Goal: Information Seeking & Learning: Learn about a topic

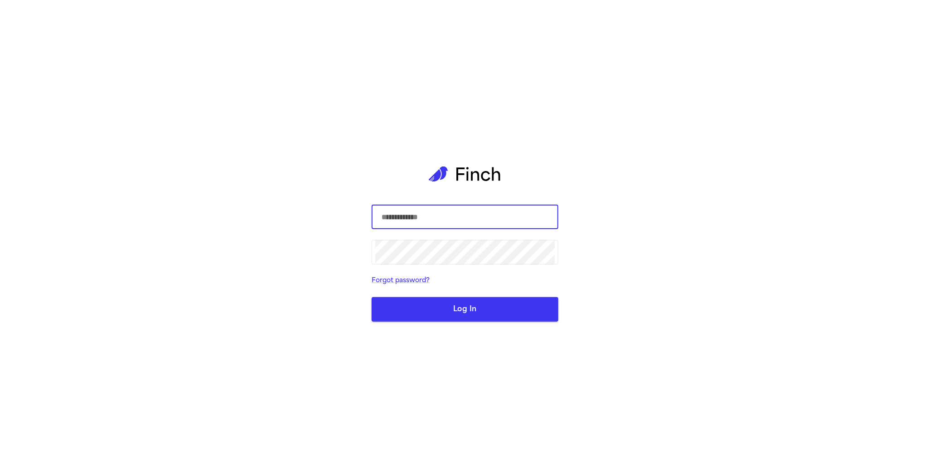
click at [0, 464] on com-1password-button at bounding box center [0, 465] width 0 height 0
type input "**********"
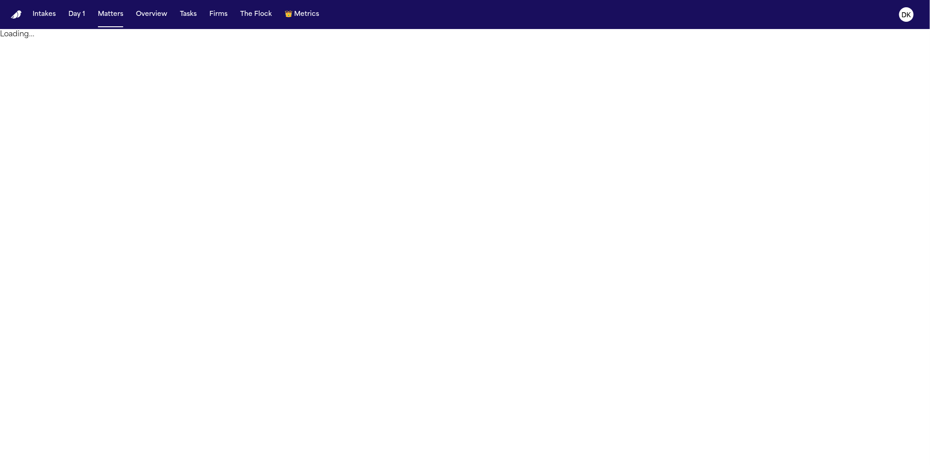
click at [641, 21] on nav "Intakes Day 1 Matters Overview Tasks Firms The Flock 👑 Metrics DK" at bounding box center [465, 14] width 930 height 29
click at [640, 14] on nav "Intakes Day 1 Matters Overview Tasks Firms The Flock 👑 Metrics DK" at bounding box center [465, 14] width 930 height 29
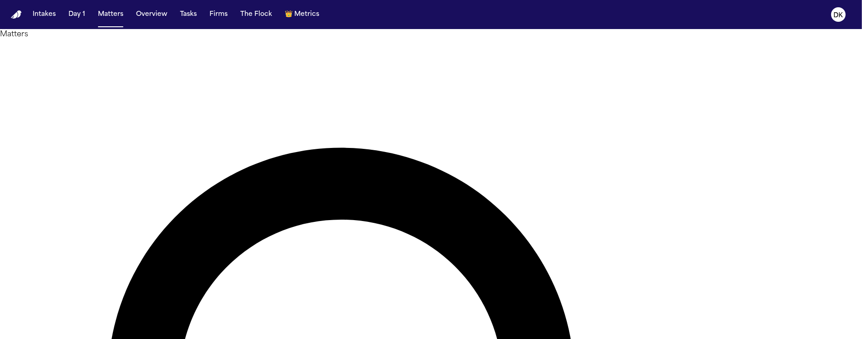
type input "******"
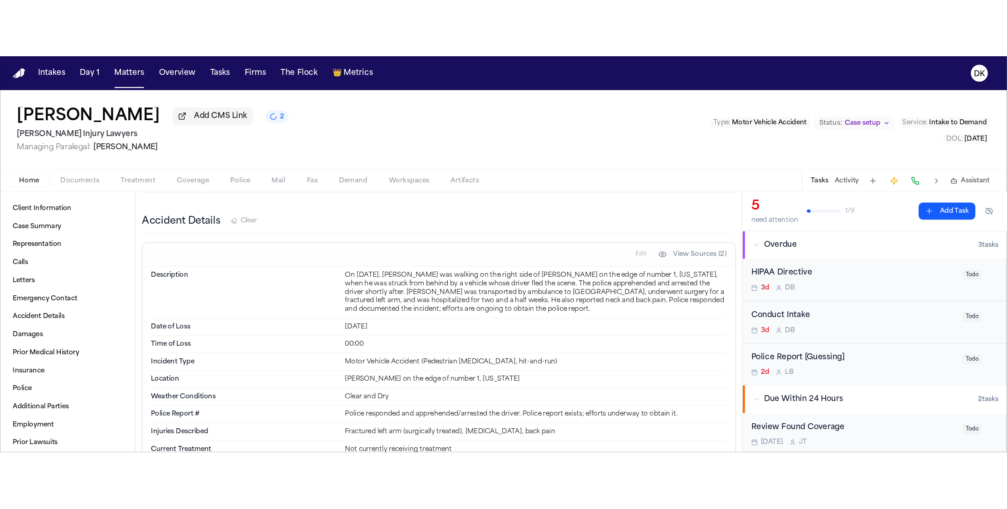
scroll to position [388, 0]
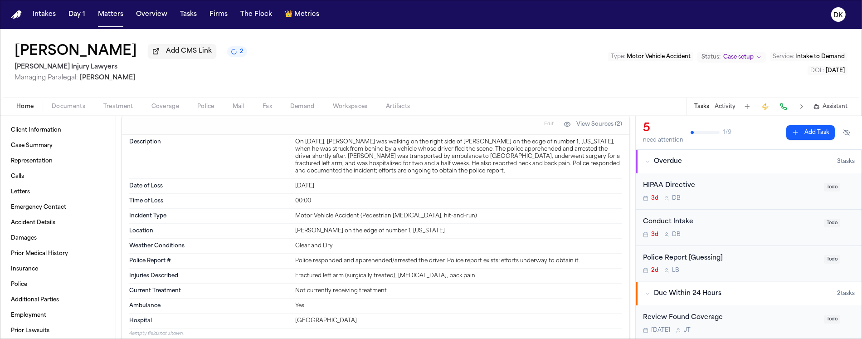
click at [428, 175] on div "On [DATE], [PERSON_NAME] was walking on the right side of [PERSON_NAME] on the …" at bounding box center [458, 156] width 327 height 36
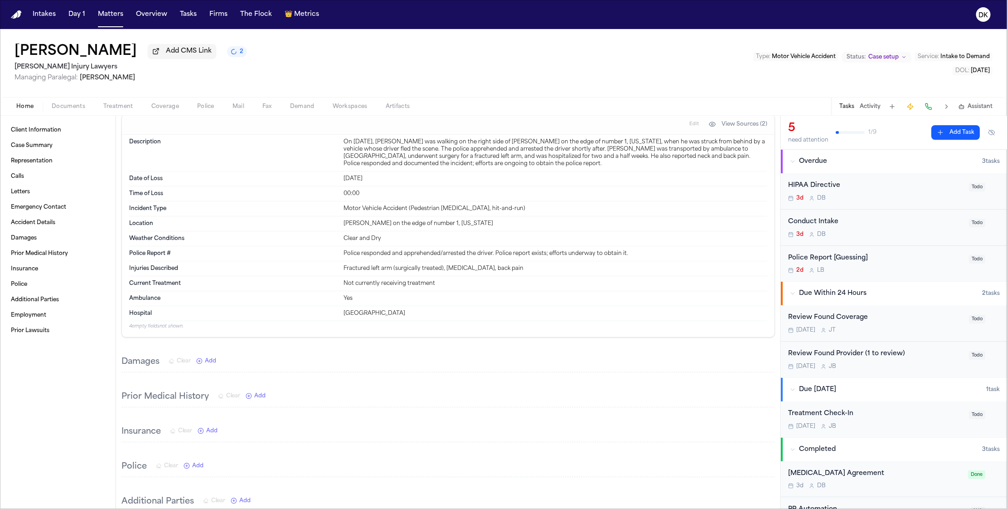
drag, startPoint x: 703, startPoint y: 175, endPoint x: 641, endPoint y: 150, distance: 66.8
click at [641, 150] on div "Description On [DATE], [PERSON_NAME] was walking on the right side of [PERSON_N…" at bounding box center [448, 153] width 638 height 37
click at [621, 167] on div "On [DATE], [PERSON_NAME] was walking on the right side of [PERSON_NAME] on the …" at bounding box center [556, 152] width 424 height 29
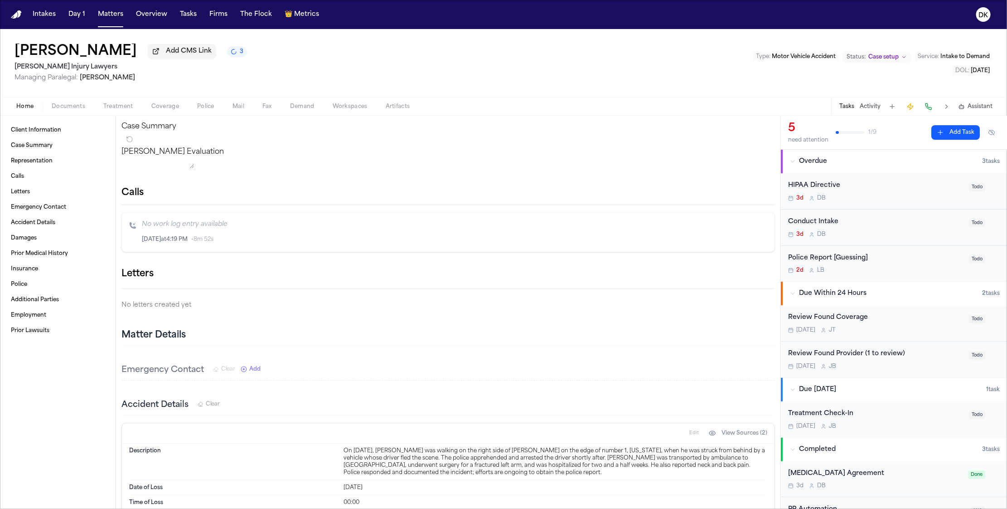
scroll to position [370, 0]
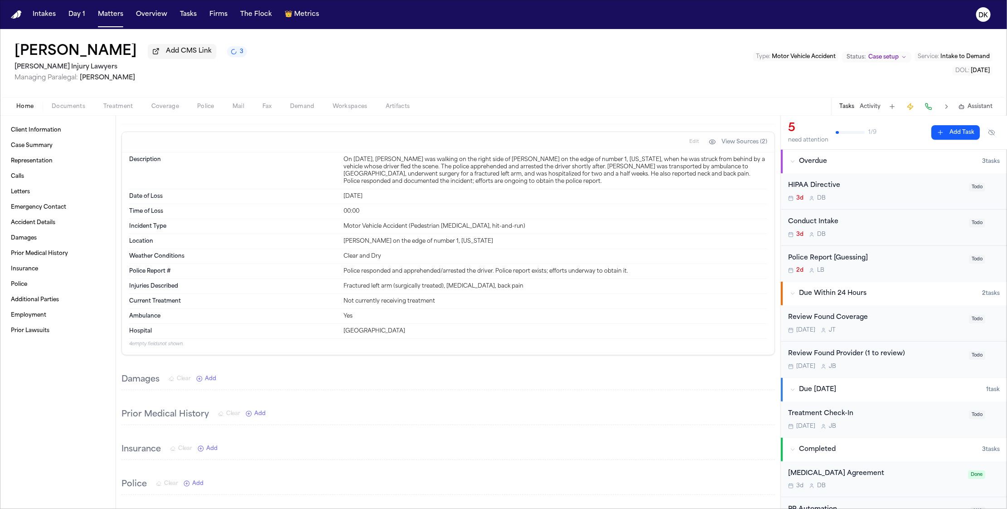
click at [205, 110] on span "Police" at bounding box center [205, 106] width 17 height 7
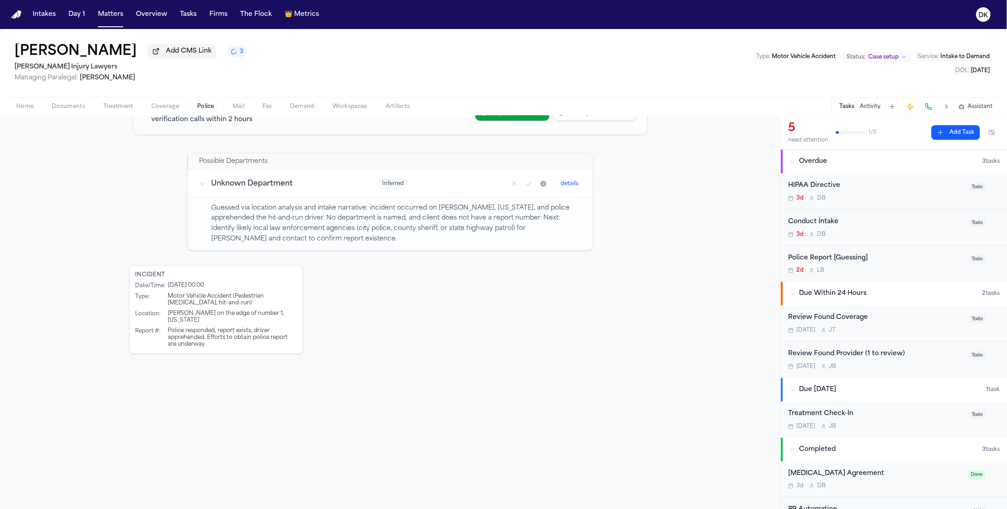
click at [411, 226] on p "Guessed via location analysis and intake narrative: incident occurred on [PERSO…" at bounding box center [397, 223] width 371 height 41
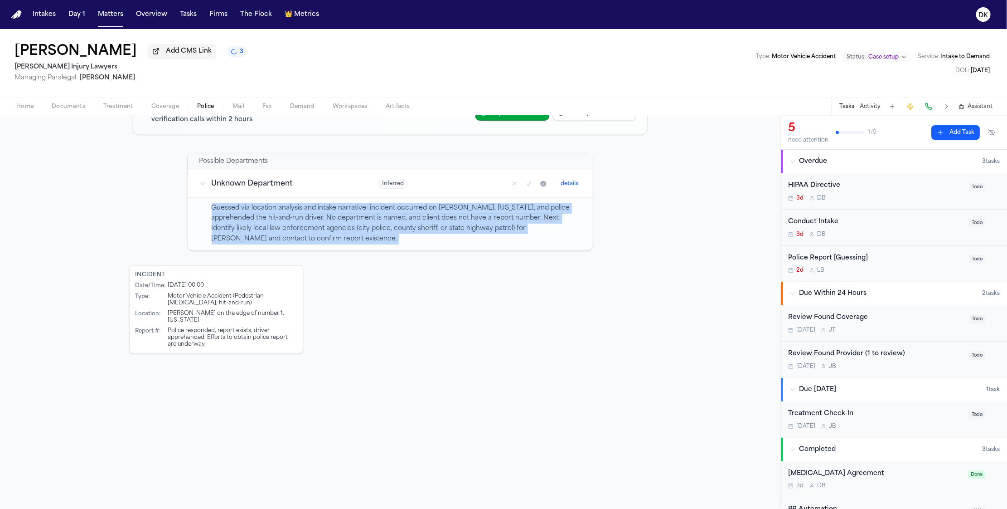
click at [411, 226] on p "Guessed via location analysis and intake narrative: incident occurred on [PERSO…" at bounding box center [397, 223] width 371 height 41
click at [407, 231] on p "Guessed via location analysis and intake narrative: incident occurred on [PERSO…" at bounding box center [397, 223] width 371 height 41
drag, startPoint x: 411, startPoint y: 236, endPoint x: 282, endPoint y: 200, distance: 134.5
click at [282, 200] on td "Guessed via location analysis and intake narrative: incident occurred on [PERSO…" at bounding box center [390, 223] width 405 height 53
click at [281, 200] on td "Guessed via location analysis and intake narrative: incident occurred on [PERSO…" at bounding box center [390, 223] width 405 height 53
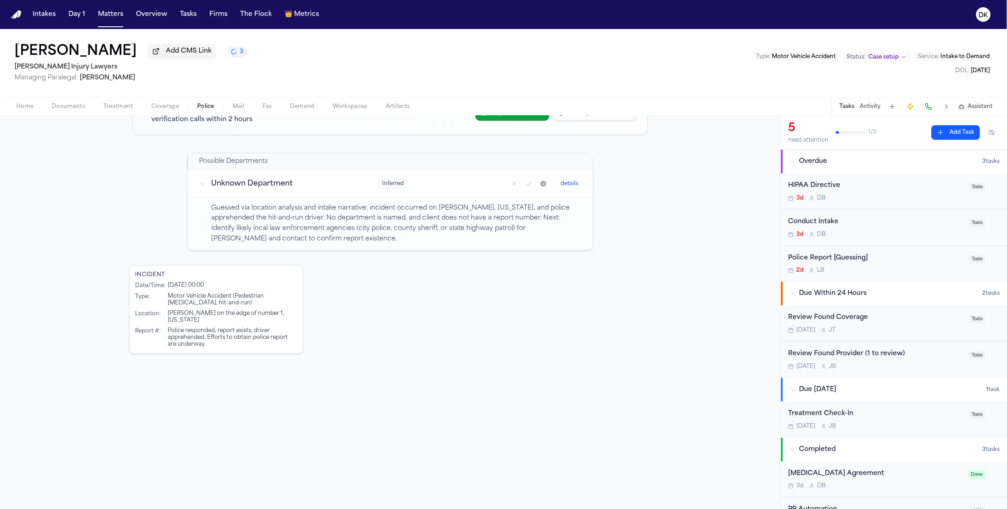
click at [279, 206] on p "Guessed via location analysis and intake narrative: incident occurred on [PERSO…" at bounding box center [397, 223] width 371 height 41
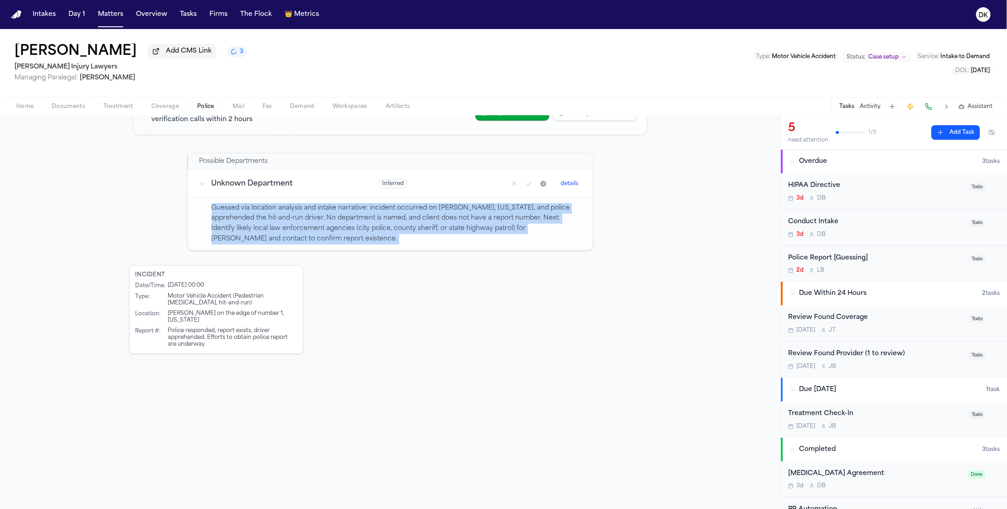
click at [279, 206] on p "Guessed via location analysis and intake narrative: incident occurred on [PERSO…" at bounding box center [397, 223] width 371 height 41
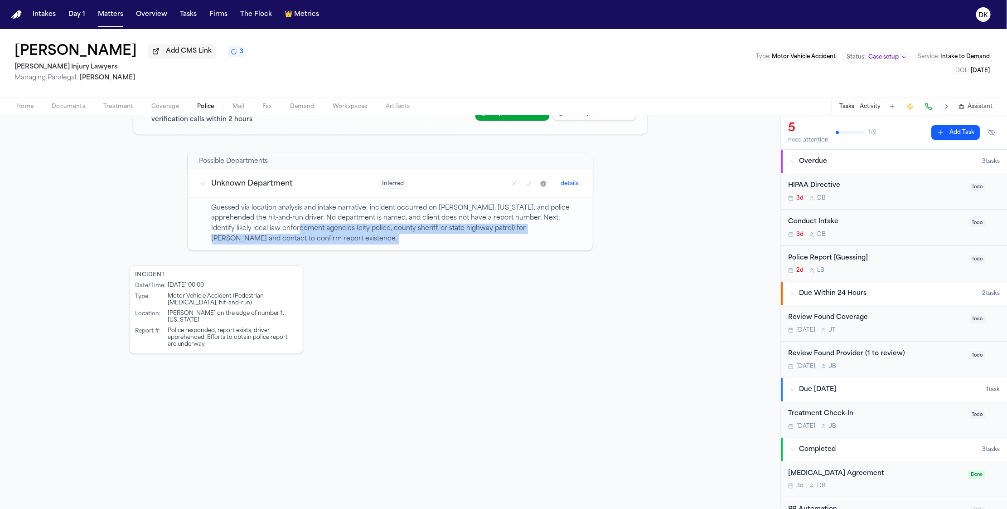
click at [286, 232] on p "Guessed via location analysis and intake narrative: incident occurred on [PERSO…" at bounding box center [397, 223] width 371 height 41
click at [287, 234] on p "Guessed via location analysis and intake narrative: incident occurred on [PERSO…" at bounding box center [397, 223] width 371 height 41
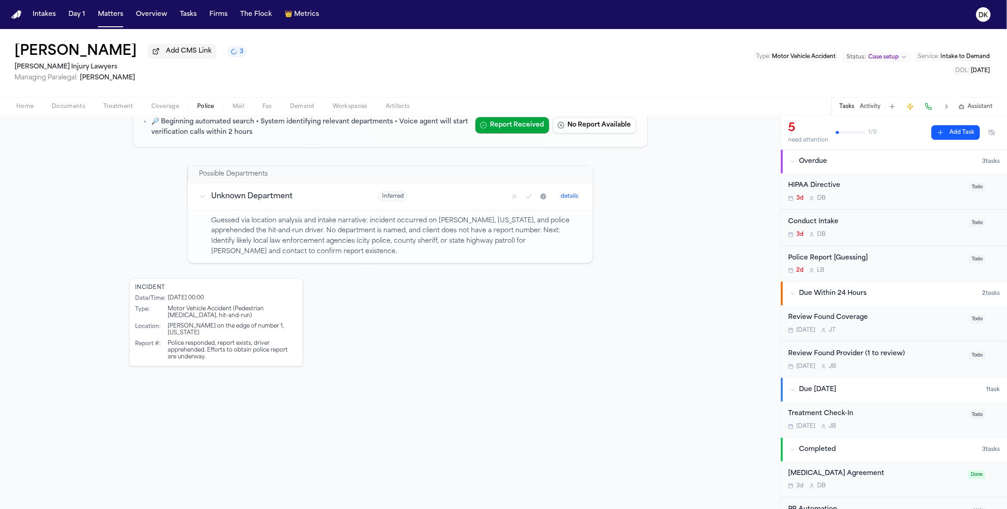
scroll to position [0, 0]
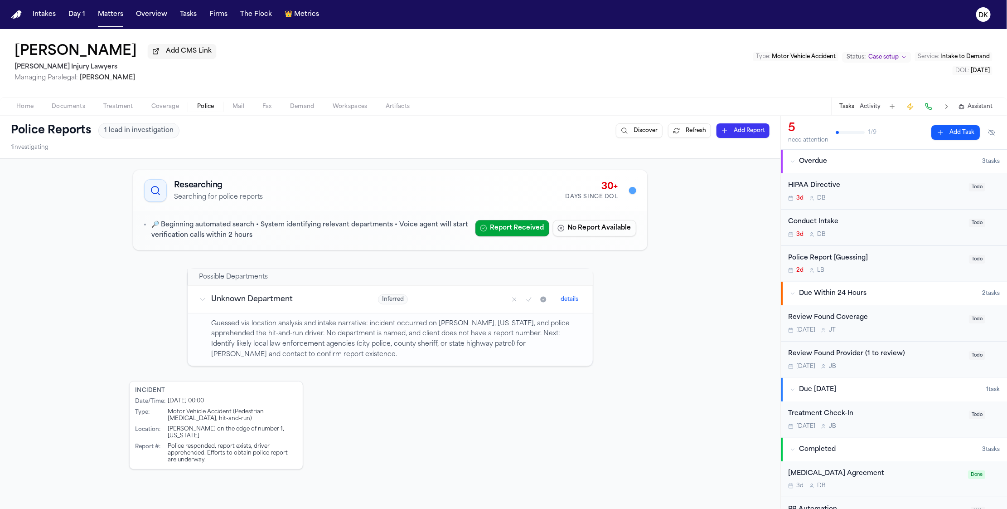
click at [616, 130] on button "Discover" at bounding box center [639, 130] width 47 height 15
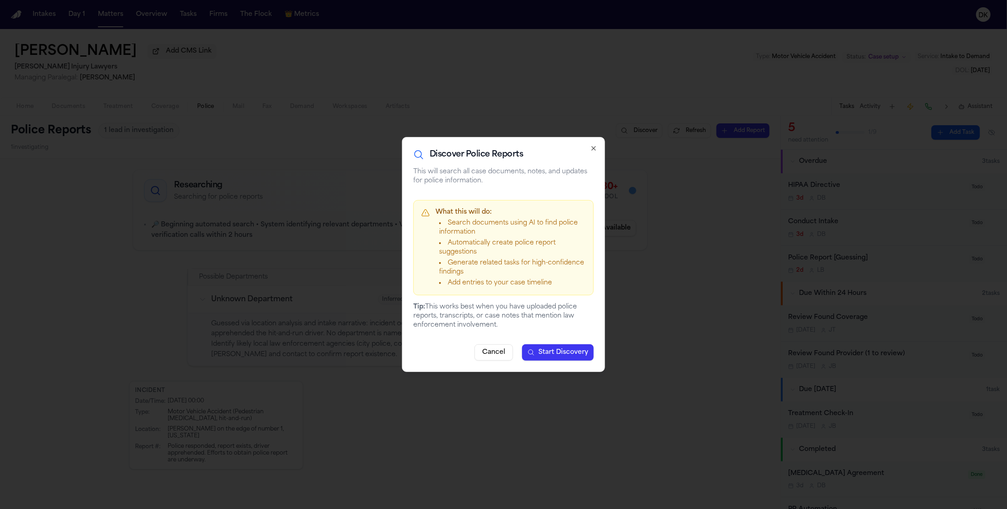
click at [555, 352] on span "Start Discovery" at bounding box center [564, 352] width 50 height 9
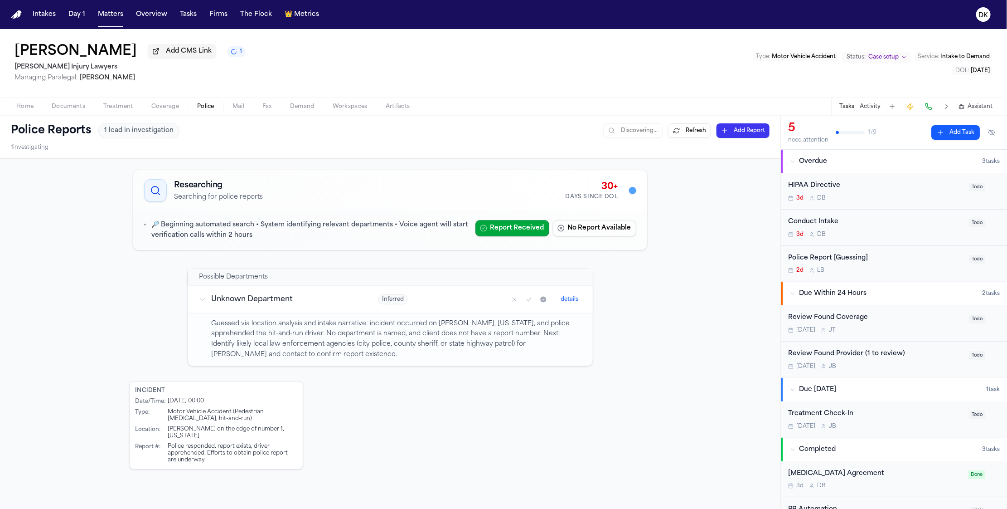
click at [471, 353] on p "Guessed via location analysis and intake narrative: incident occurred on [PERSO…" at bounding box center [397, 339] width 371 height 41
click at [58, 110] on span "Documents" at bounding box center [69, 106] width 34 height 7
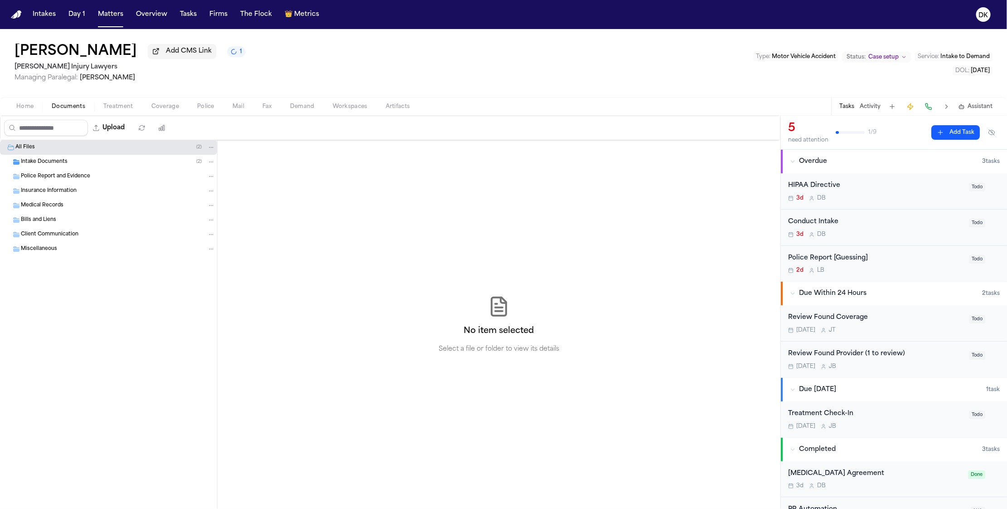
click at [117, 159] on div "Intake Documents ( 2 )" at bounding box center [108, 162] width 217 height 15
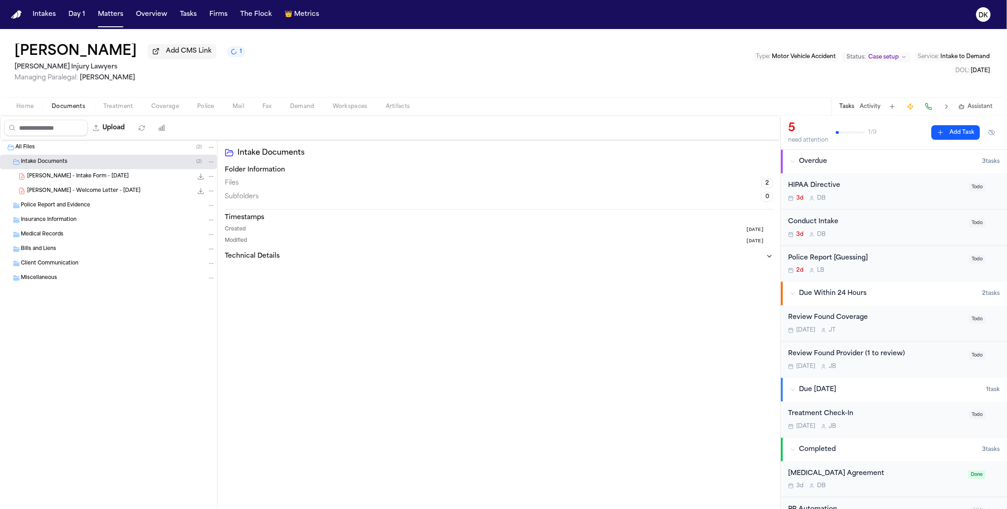
click at [136, 185] on div "[PERSON_NAME] - Welcome Letter - [DATE] 950.8 KB • PDF" at bounding box center [108, 191] width 217 height 15
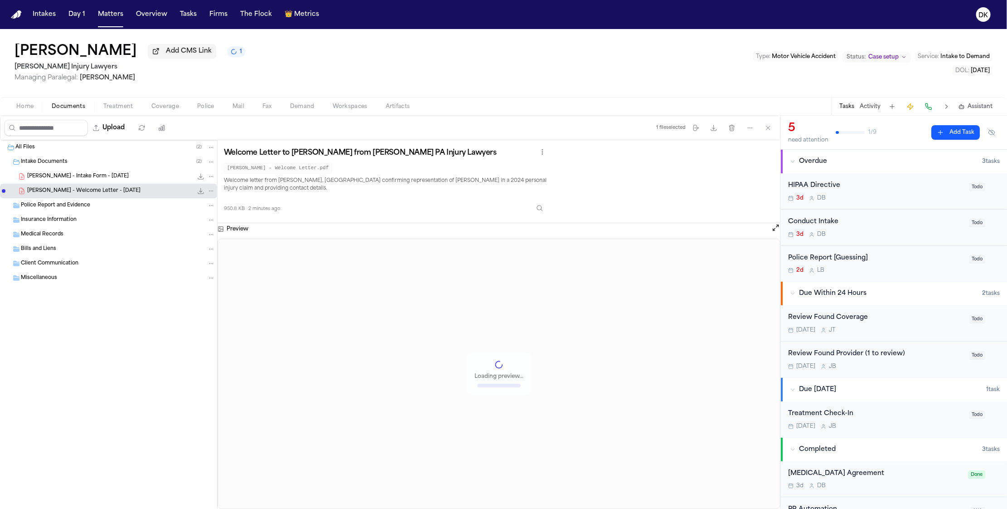
click at [136, 176] on div "[PERSON_NAME] - Intake Form - [DATE] 22.7 KB • PDF" at bounding box center [121, 176] width 188 height 9
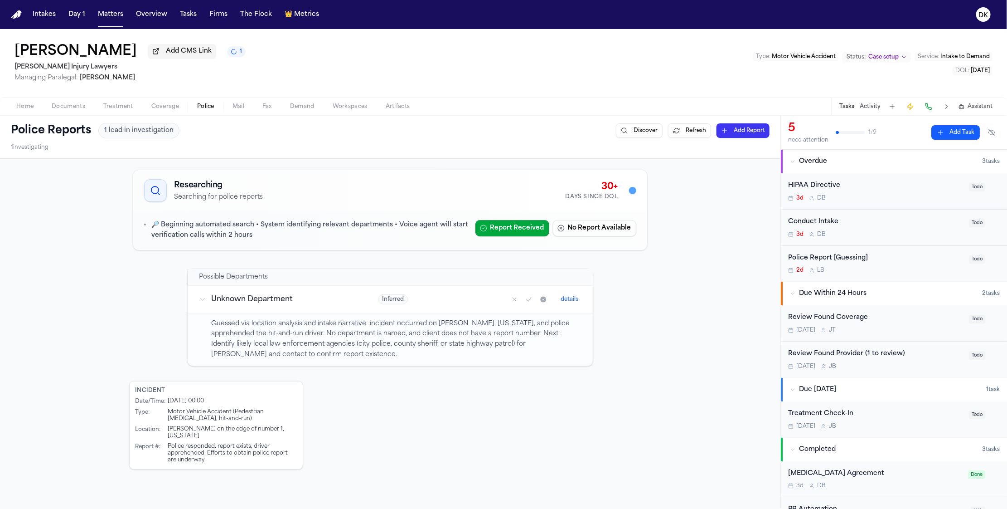
click at [215, 111] on button "Police" at bounding box center [205, 106] width 35 height 11
click at [355, 351] on p "Guessed via location analysis and intake narrative: incident occurred on [PERSO…" at bounding box center [397, 339] width 371 height 41
click at [360, 310] on td "Unknown Department" at bounding box center [278, 299] width 180 height 28
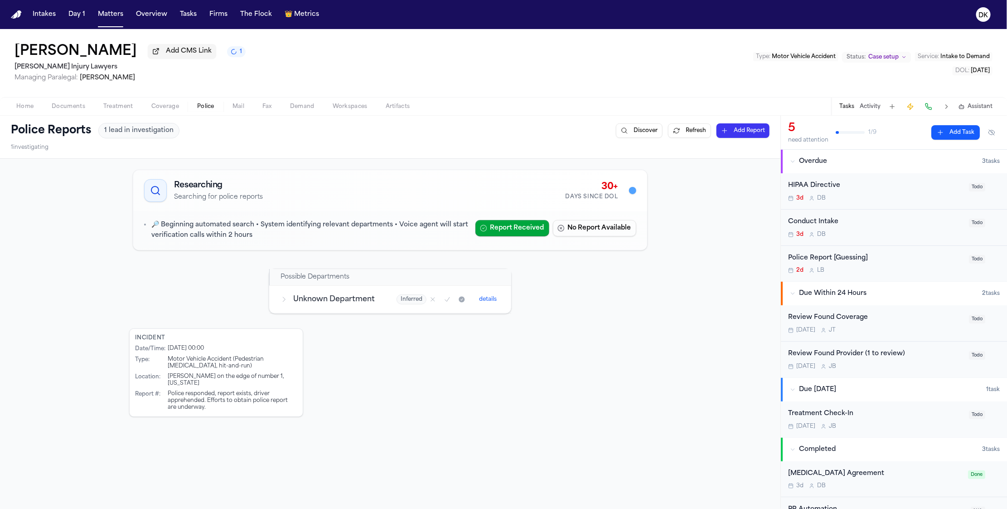
click at [288, 303] on div "Unknown Department" at bounding box center [328, 299] width 94 height 11
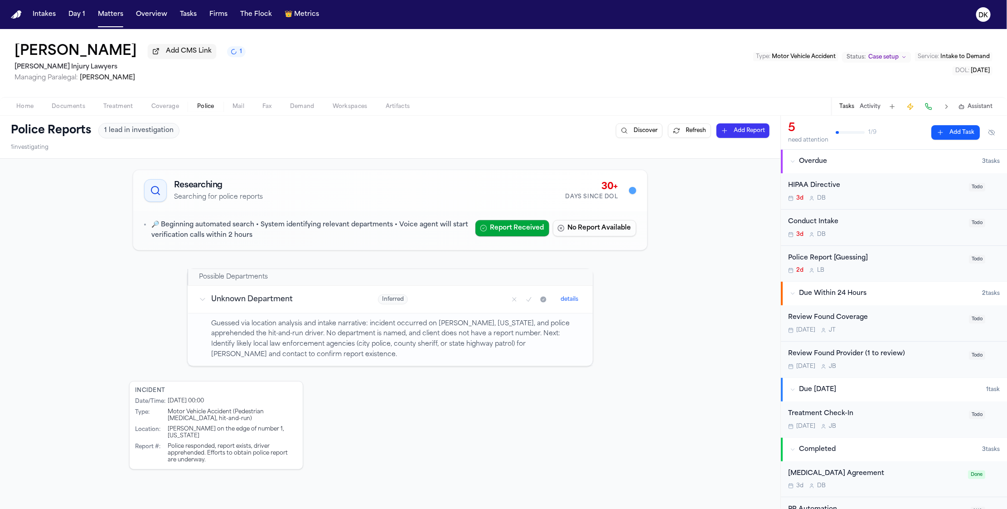
click at [301, 327] on p "Guessed via location analysis and intake narrative: incident occurred on [PERSO…" at bounding box center [397, 339] width 371 height 41
click at [325, 302] on h3 "Unknown Department" at bounding box center [284, 299] width 145 height 11
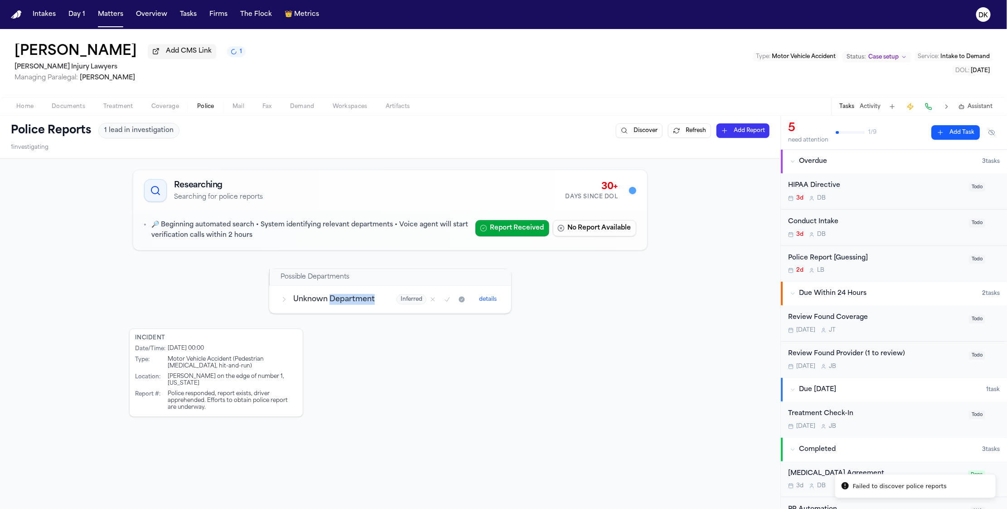
click at [325, 302] on h3 "Unknown Department" at bounding box center [334, 299] width 82 height 11
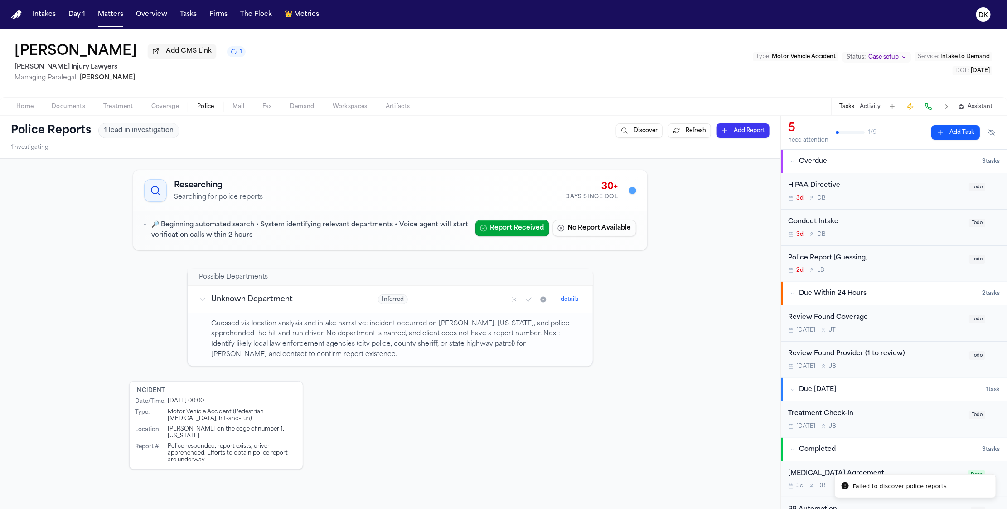
click at [398, 345] on p "Guessed via location analysis and intake narrative: incident occurred on [PERSO…" at bounding box center [397, 339] width 371 height 41
click at [716, 232] on div "Researching Searching for police reports 30+ Days Since DOL 🔎 Beginning automat…" at bounding box center [390, 392] width 781 height 466
click at [681, 136] on button "Refresh" at bounding box center [689, 130] width 43 height 15
click at [242, 53] on span "1" at bounding box center [241, 51] width 2 height 7
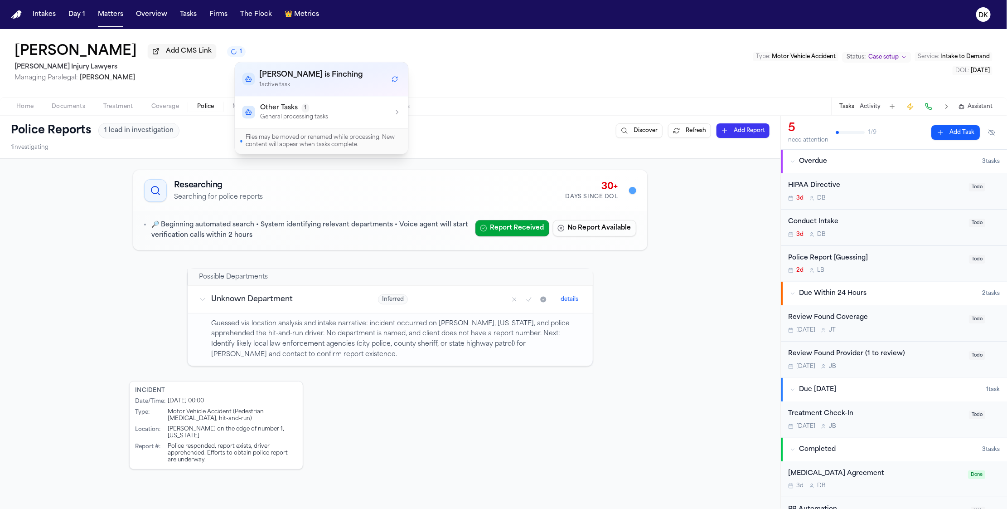
click at [286, 113] on p "General processing tasks" at bounding box center [295, 116] width 68 height 7
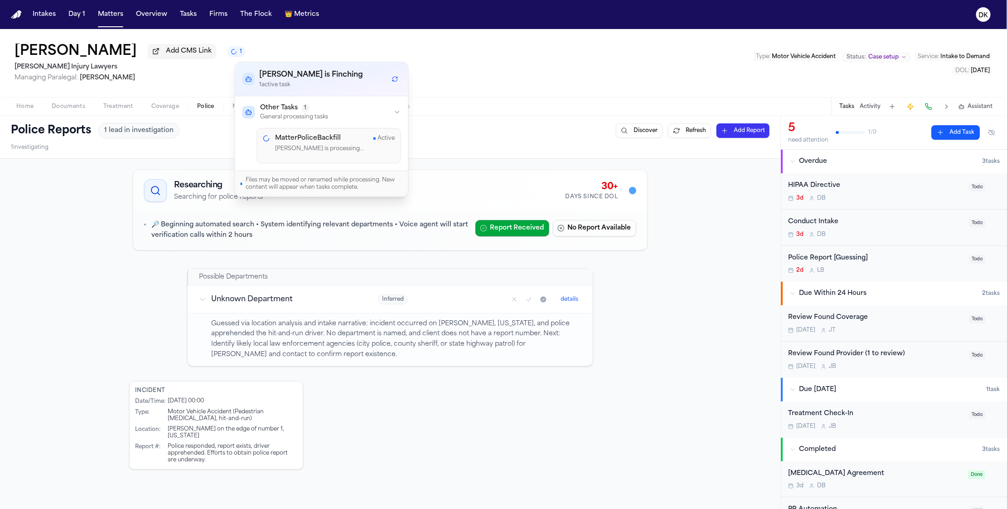
click at [312, 142] on h4 "MatterPoliceBackfill" at bounding box center [309, 138] width 66 height 9
click at [434, 112] on div "Home Documents Treatment Coverage Police Mail Fax Demand Workspaces Artifacts T…" at bounding box center [503, 106] width 1007 height 18
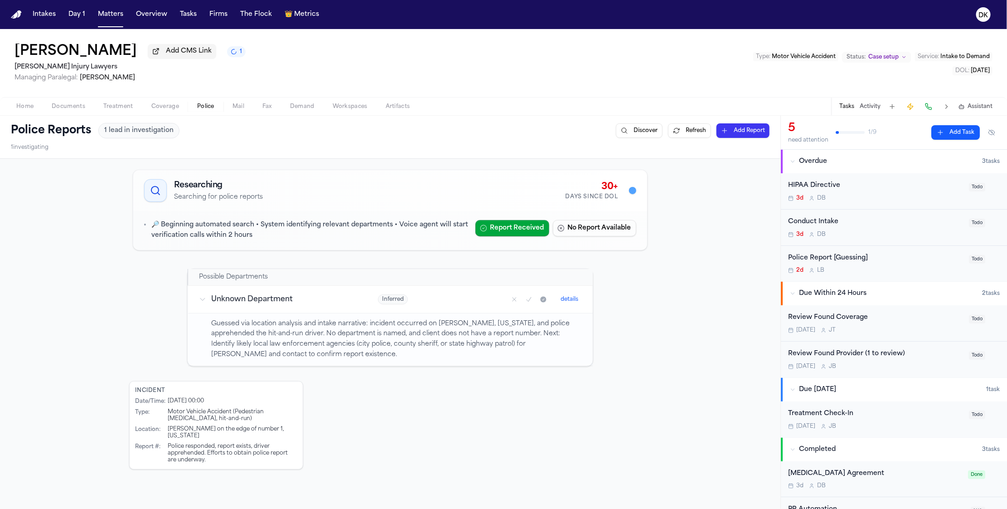
click at [246, 57] on button "1" at bounding box center [236, 51] width 19 height 11
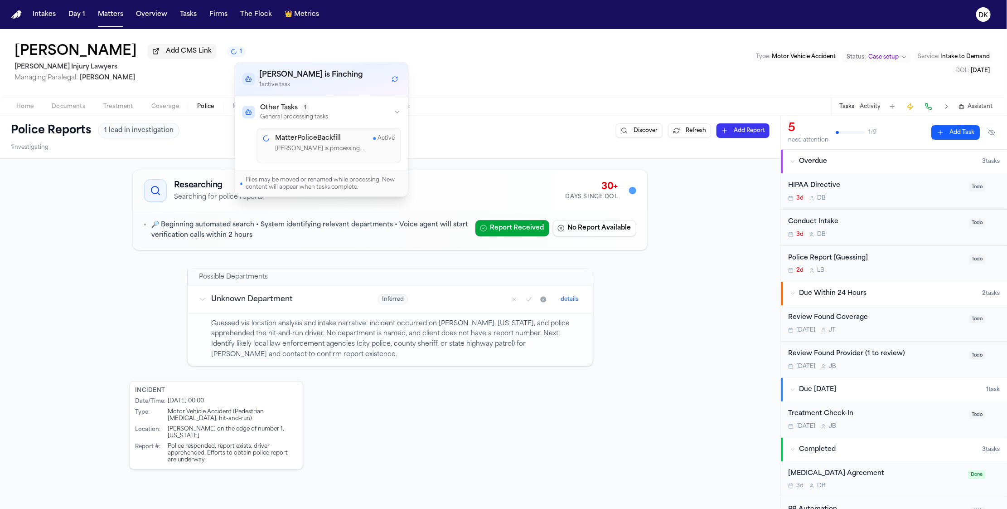
click at [392, 82] on button "Refresh workflows" at bounding box center [395, 79] width 12 height 12
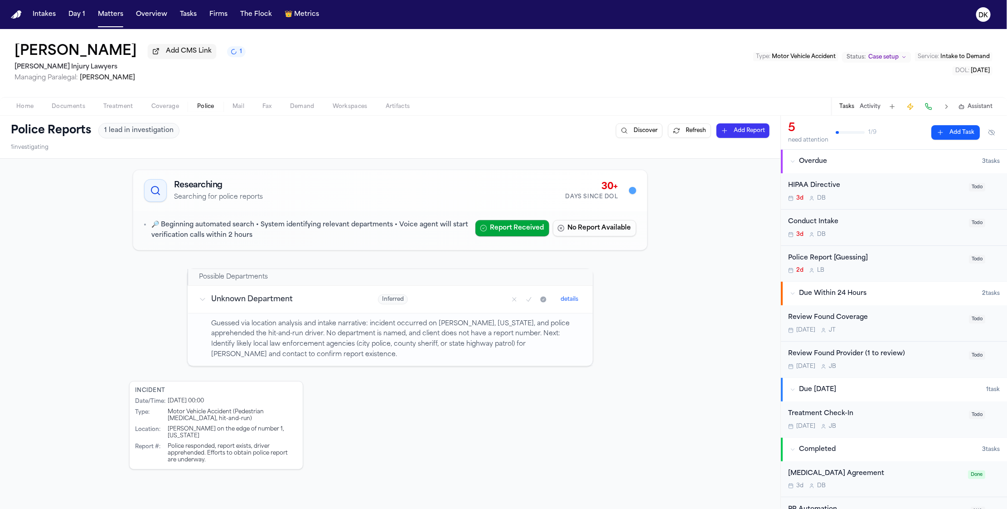
click at [460, 63] on div "[PERSON_NAME] Add CMS Link 1 [PERSON_NAME] Injury Lawyers Managing Paralegal: […" at bounding box center [503, 63] width 1007 height 68
click at [256, 106] on button "Fax" at bounding box center [267, 106] width 28 height 11
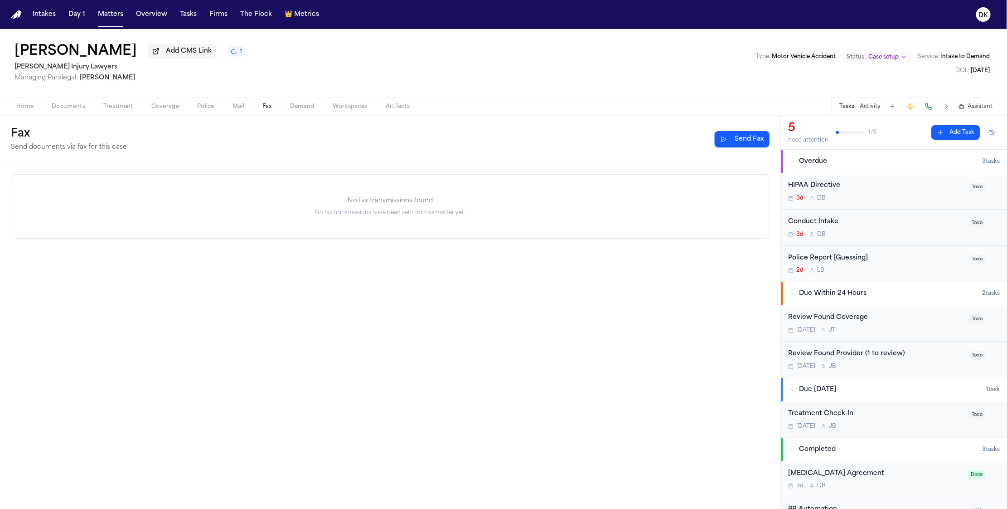
click at [234, 106] on span "Mail" at bounding box center [239, 106] width 12 height 7
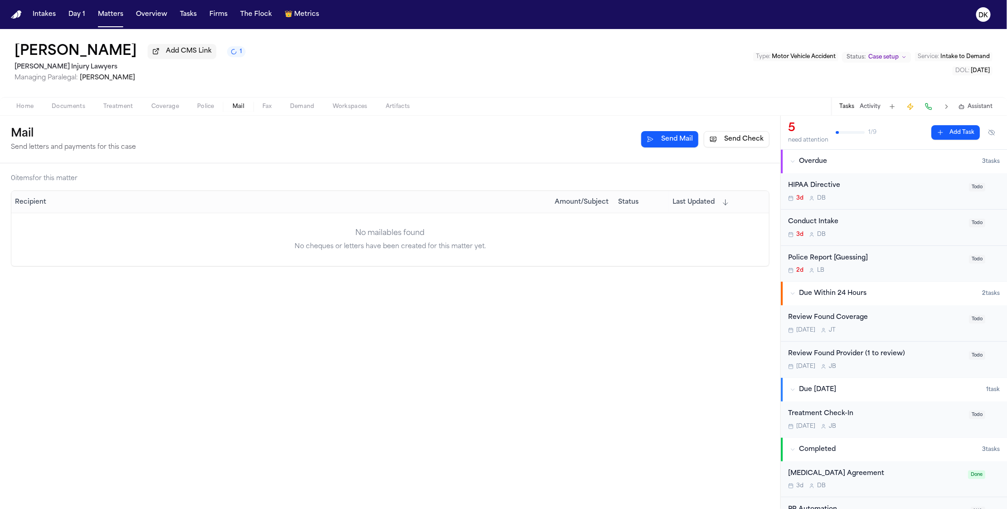
click at [133, 124] on div "Mail Send letters and payments for this case Send Mail Send Check" at bounding box center [390, 140] width 781 height 48
click at [96, 101] on div "Home Documents Treatment Coverage Police Mail Fax Demand Workspaces Artifacts T…" at bounding box center [503, 106] width 1007 height 18
click at [88, 104] on button "Documents" at bounding box center [69, 106] width 52 height 11
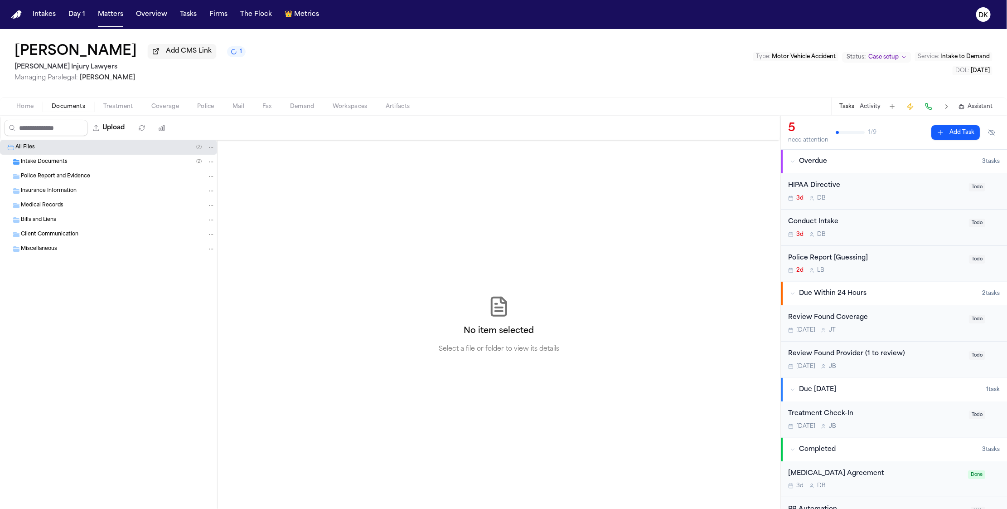
click at [146, 107] on button "Coverage" at bounding box center [165, 106] width 46 height 11
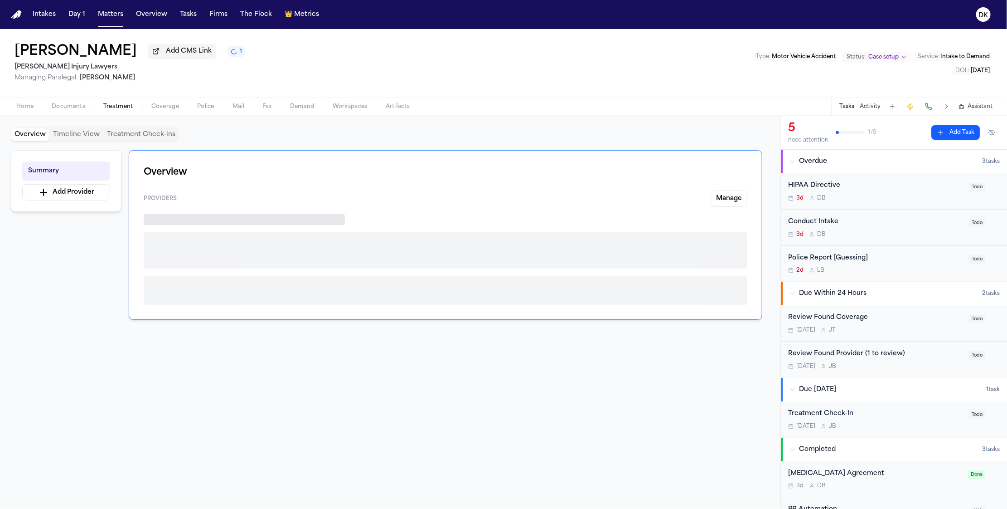
click at [109, 110] on span "Treatment" at bounding box center [118, 106] width 30 height 7
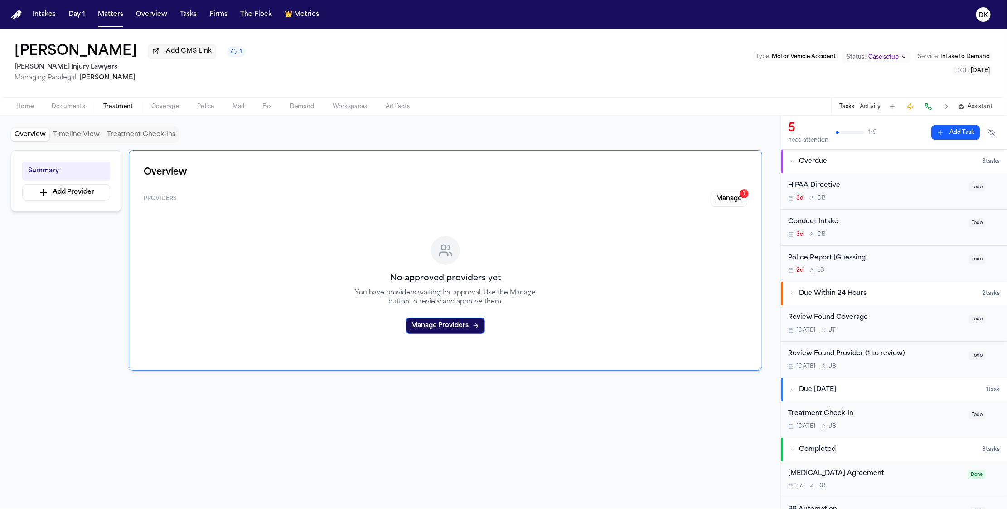
click at [199, 112] on button "Police" at bounding box center [205, 106] width 35 height 11
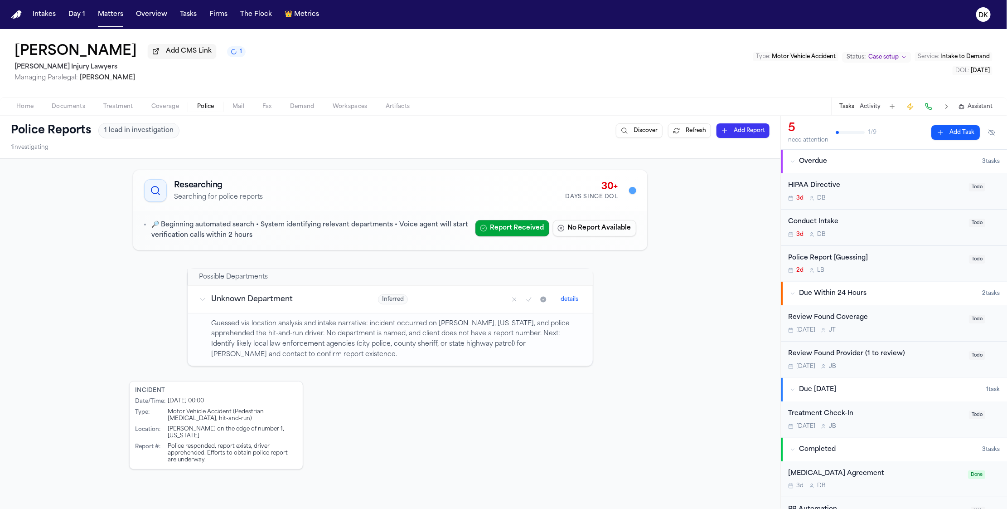
click at [244, 108] on button "Mail" at bounding box center [239, 106] width 30 height 11
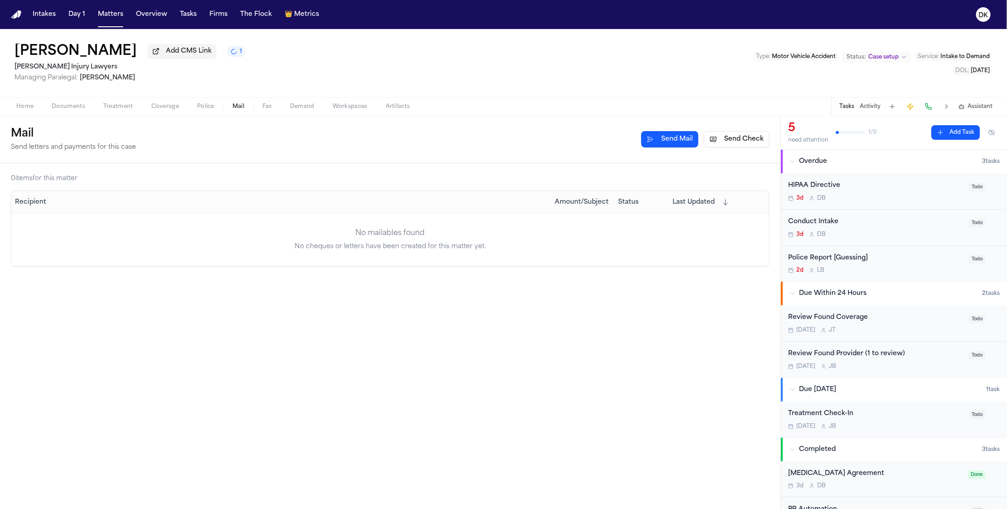
click at [214, 102] on div "Home Documents Treatment Coverage Police Mail Fax Demand Workspaces Artifacts T…" at bounding box center [503, 106] width 1007 height 18
click at [215, 107] on button "Police" at bounding box center [205, 106] width 35 height 11
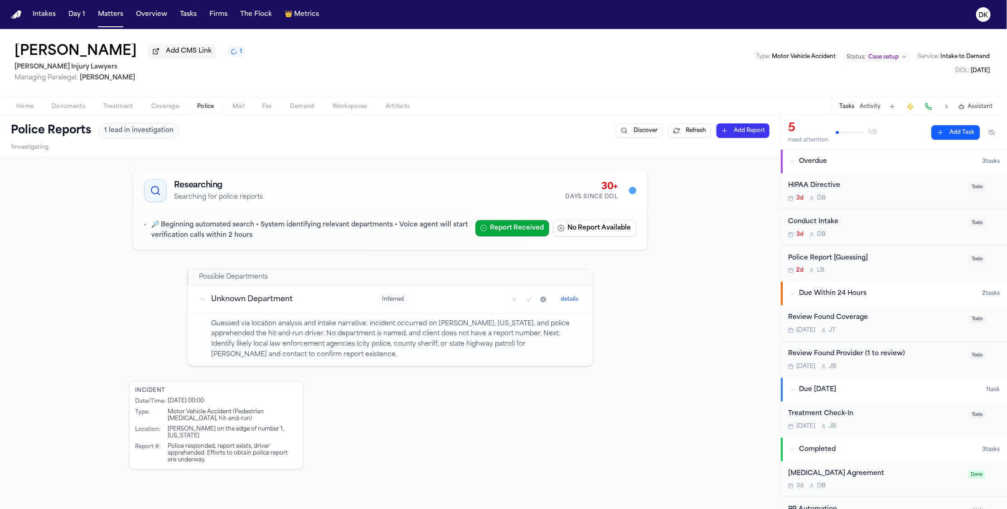
click at [579, 194] on div "Days Since DOL" at bounding box center [592, 196] width 53 height 7
click at [569, 199] on div "Days Since DOL" at bounding box center [592, 196] width 53 height 7
click at [689, 300] on div "Researching Searching for police reports 30+ Days Since DOL 🔎 Beginning automat…" at bounding box center [390, 392] width 781 height 466
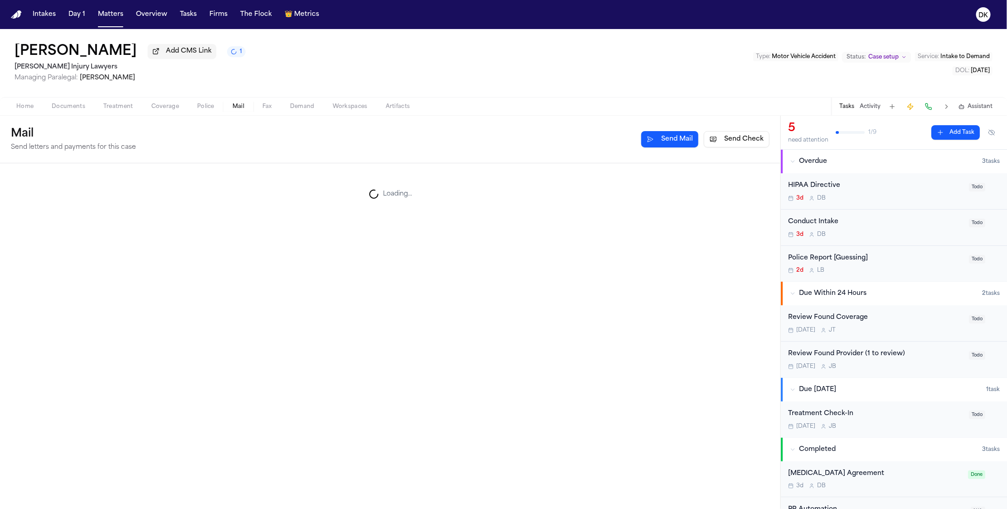
click at [236, 103] on span "Mail" at bounding box center [239, 106] width 12 height 7
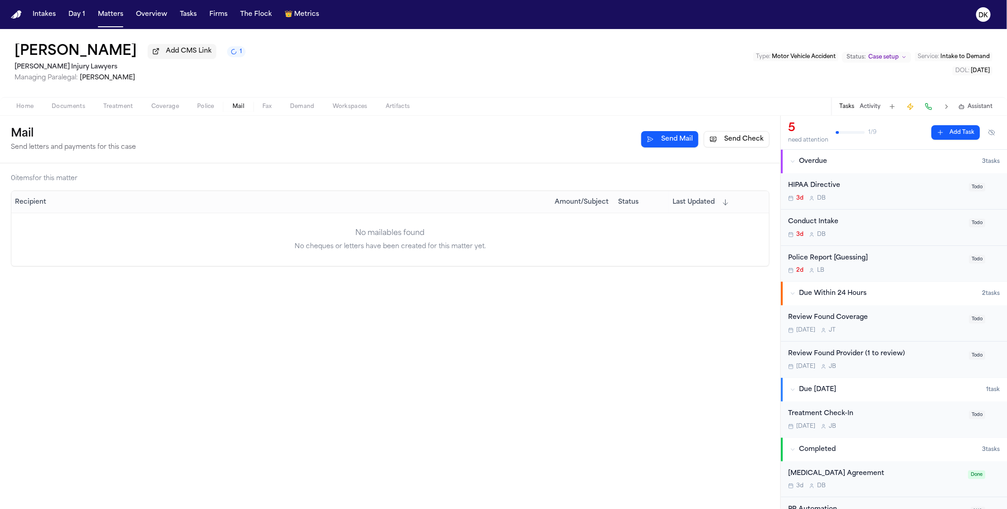
click at [271, 112] on button "Fax" at bounding box center [267, 106] width 28 height 11
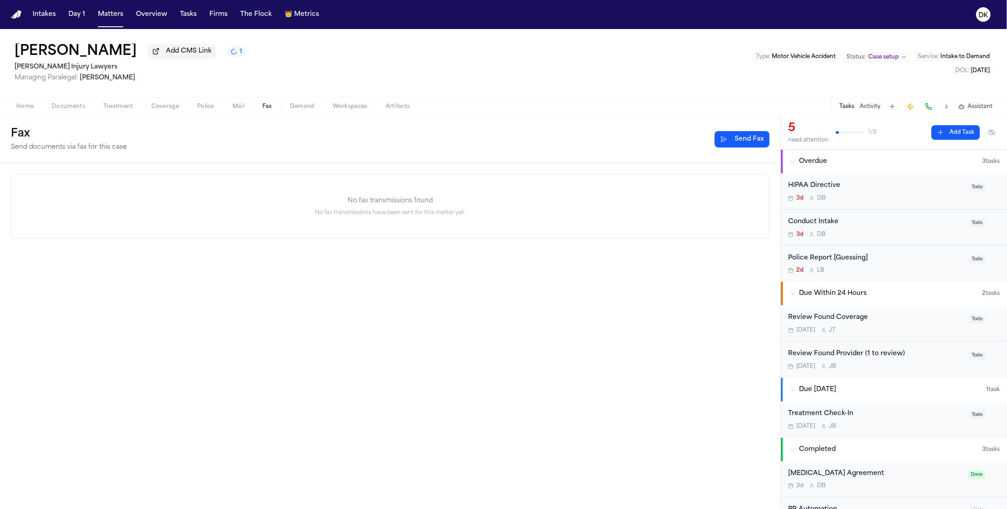
click at [179, 100] on div "Home Documents Treatment Coverage Police Mail Fax Demand Workspaces Artifacts T…" at bounding box center [503, 106] width 1007 height 18
click at [87, 119] on div "Fax Send documents via fax for this case Send Fax" at bounding box center [390, 140] width 781 height 48
click at [104, 107] on span "Treatment" at bounding box center [118, 106] width 30 height 7
click at [86, 109] on button "Documents" at bounding box center [69, 106] width 52 height 11
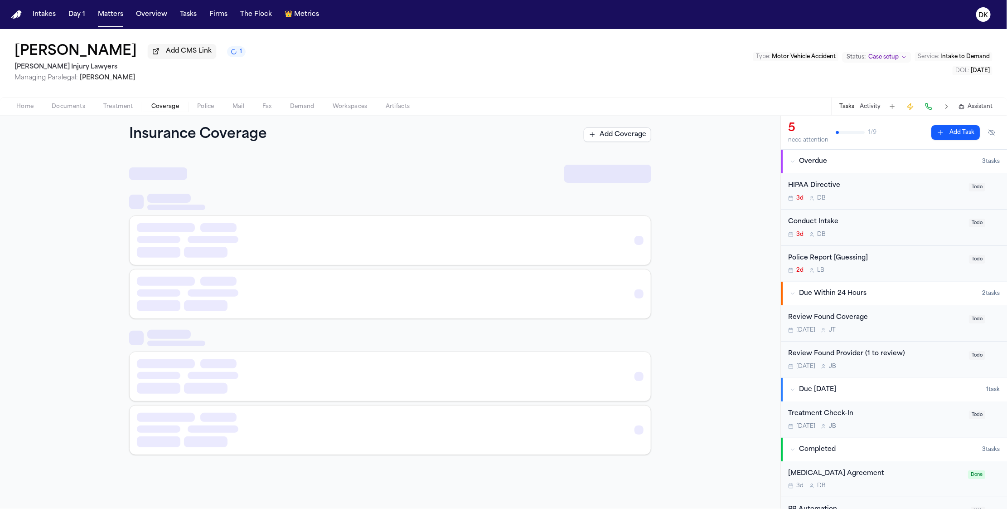
click at [154, 106] on span "Coverage" at bounding box center [165, 106] width 28 height 7
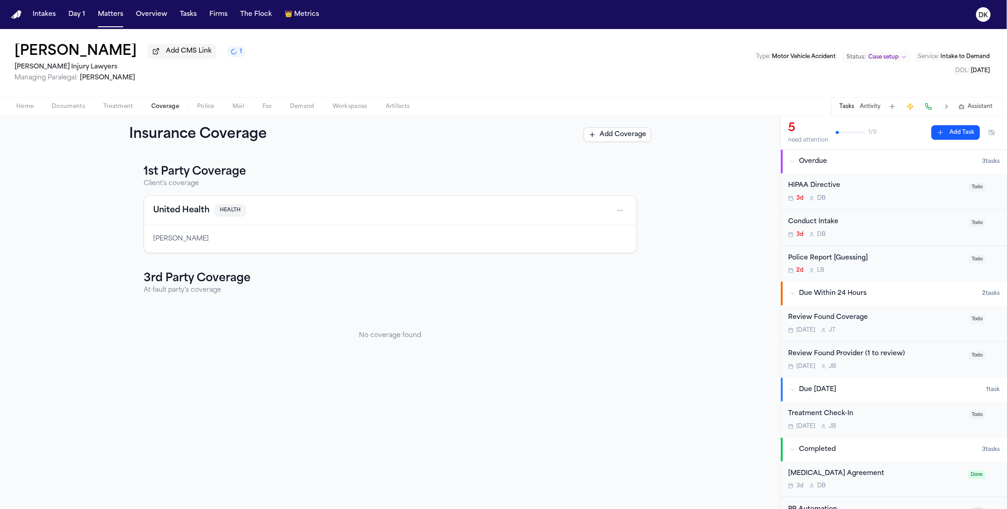
click at [200, 118] on div "Insurance Coverage Add Coverage" at bounding box center [390, 135] width 781 height 38
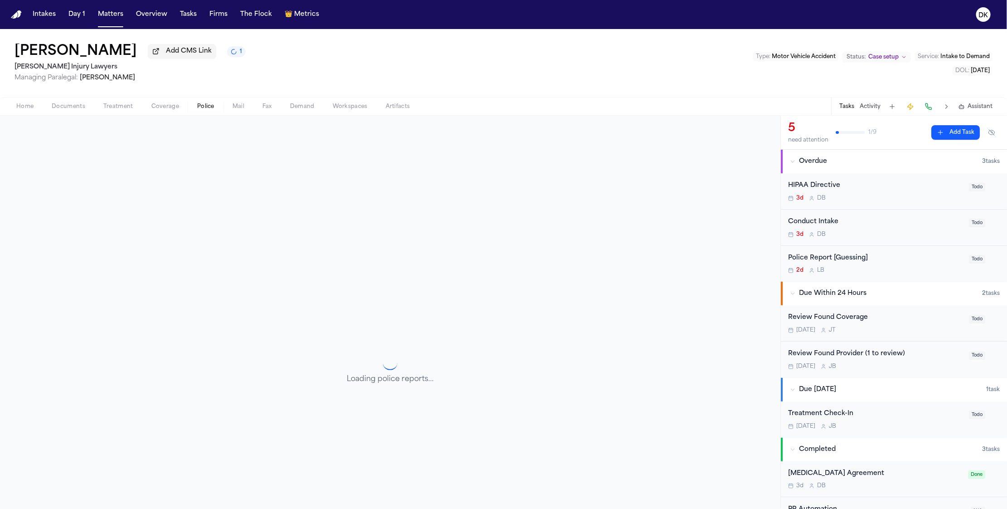
click at [214, 104] on button "Police" at bounding box center [205, 106] width 35 height 11
click at [258, 107] on button "Fax" at bounding box center [267, 106] width 28 height 11
click at [226, 109] on button "Mail" at bounding box center [239, 106] width 30 height 11
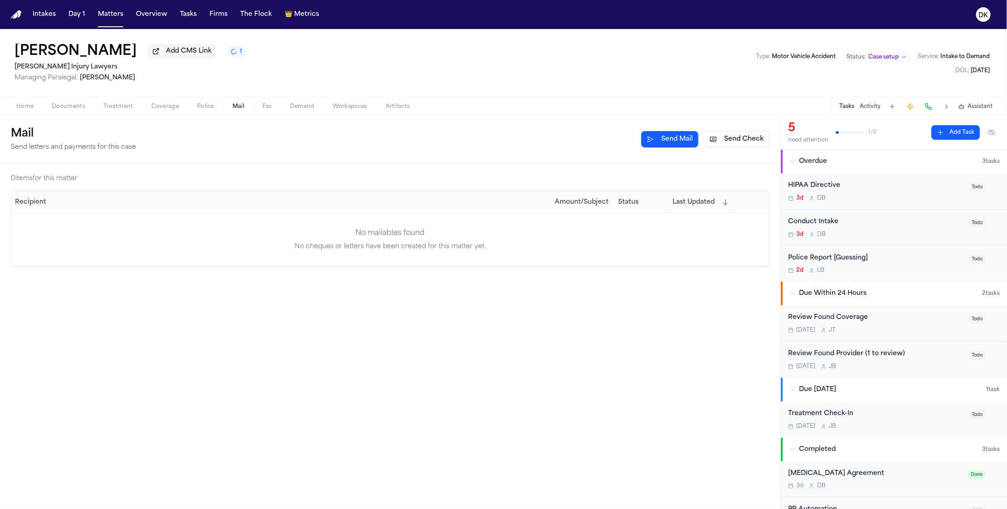
click at [330, 88] on div "[PERSON_NAME] Add CMS Link 1 [PERSON_NAME] Injury Lawyers Managing Paralegal: […" at bounding box center [503, 63] width 1007 height 68
click at [322, 98] on div "Home Documents Treatment Coverage Police Mail Fax Demand Workspaces Artifacts T…" at bounding box center [503, 106] width 1007 height 18
click at [313, 110] on span "Demand" at bounding box center [302, 106] width 24 height 7
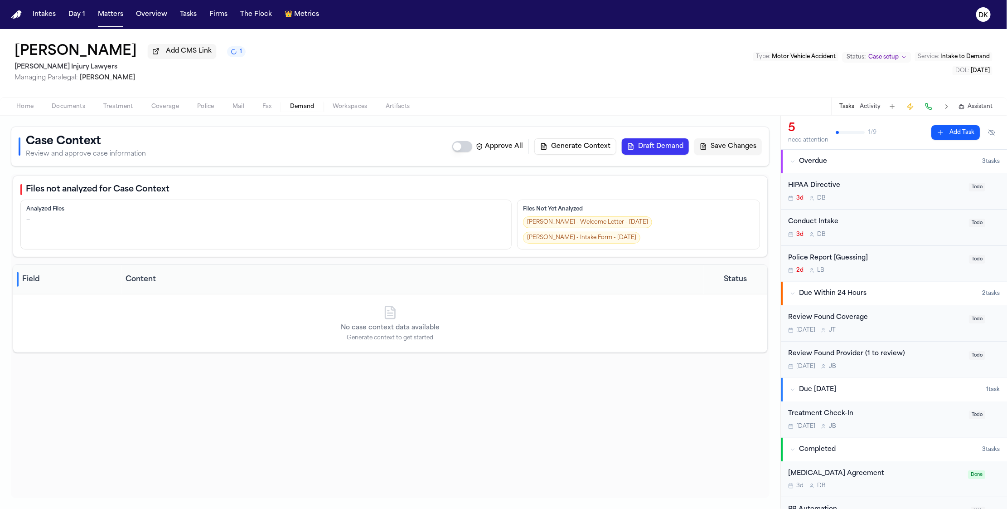
click at [351, 114] on div "Home Documents Treatment Coverage Police Mail Fax Demand Workspaces Artifacts T…" at bounding box center [503, 106] width 1007 height 18
click at [349, 112] on span "button" at bounding box center [350, 111] width 46 height 1
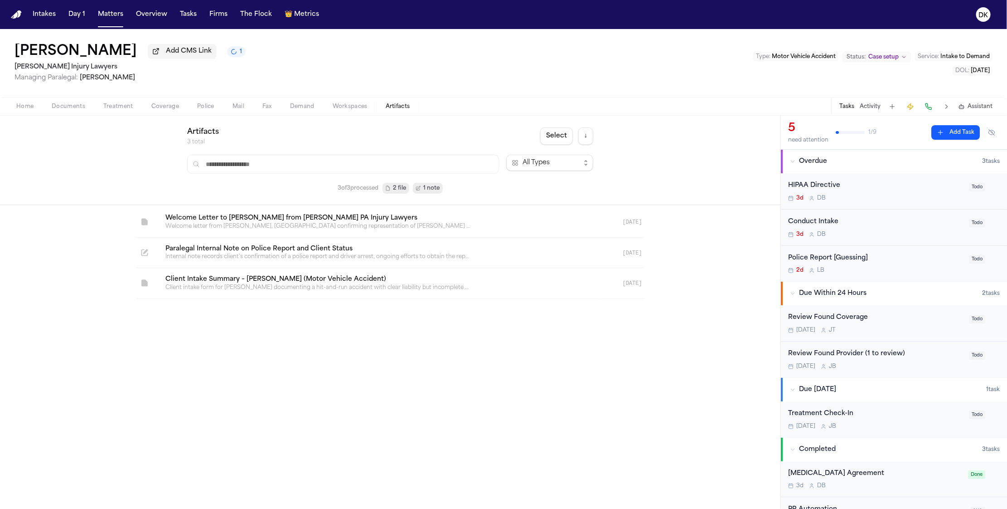
click at [382, 110] on button "Artifacts" at bounding box center [398, 106] width 43 height 11
click at [360, 92] on div "[PERSON_NAME] Add CMS Link 1 [PERSON_NAME] Injury Lawyers Managing Paralegal: […" at bounding box center [503, 63] width 1007 height 68
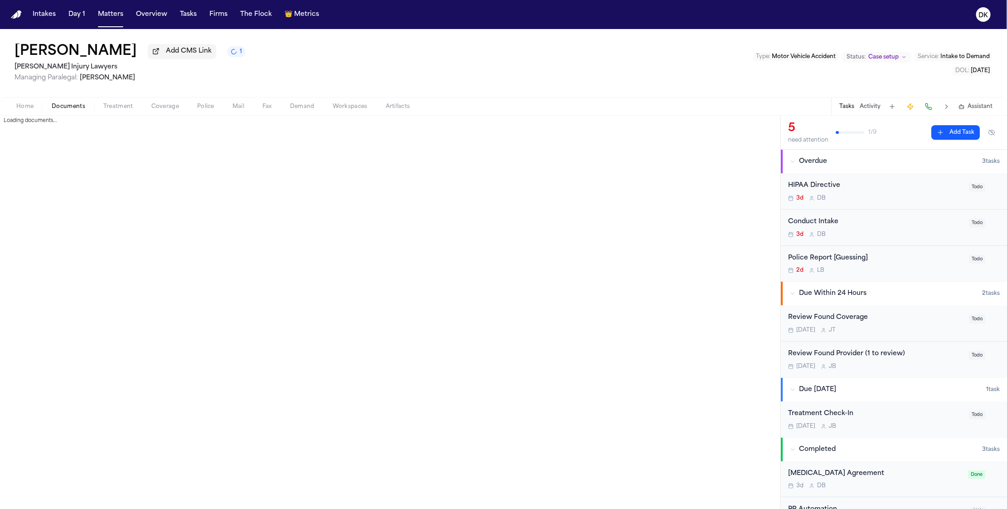
click at [80, 107] on span "Documents" at bounding box center [69, 106] width 34 height 7
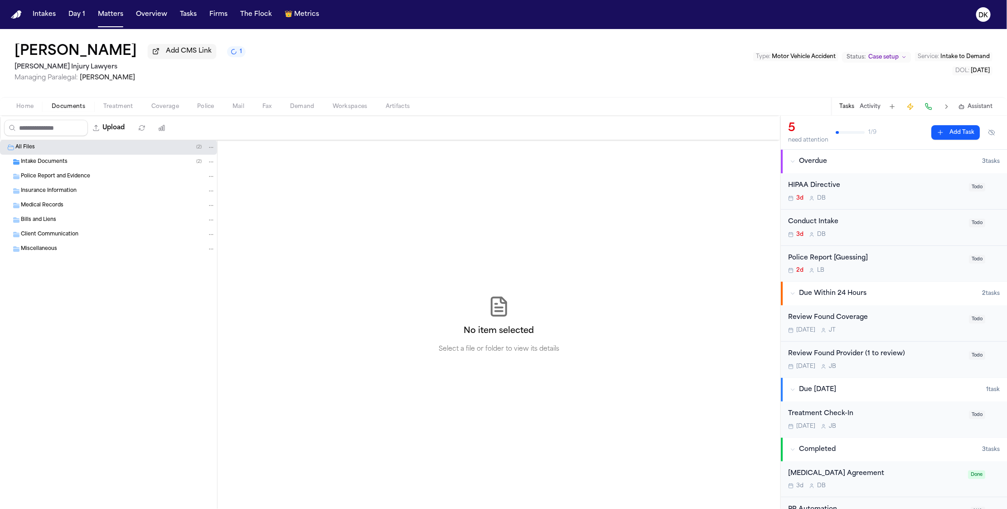
click at [116, 155] on div "All Files ( 2 )" at bounding box center [108, 147] width 217 height 15
click at [110, 168] on div "Intake Documents ( 2 )" at bounding box center [108, 162] width 217 height 15
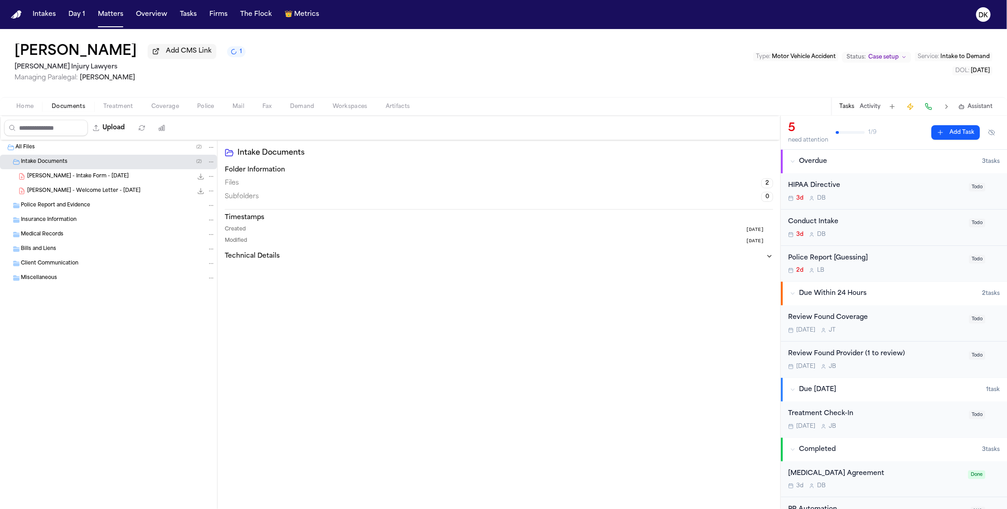
click at [133, 204] on div "Police Report and Evidence" at bounding box center [118, 205] width 195 height 8
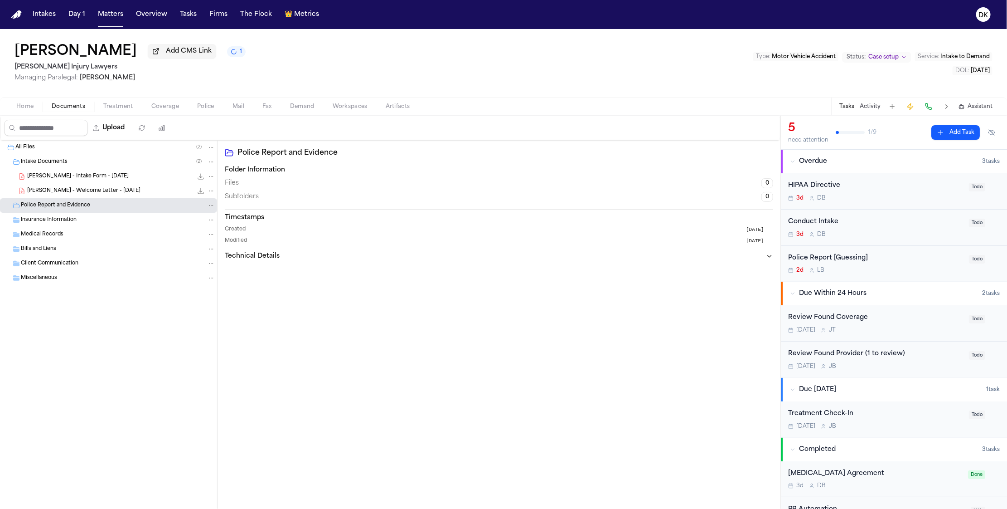
click at [133, 193] on div "[PERSON_NAME] - Welcome Letter - [DATE] 950.8 KB • PDF" at bounding box center [121, 190] width 188 height 9
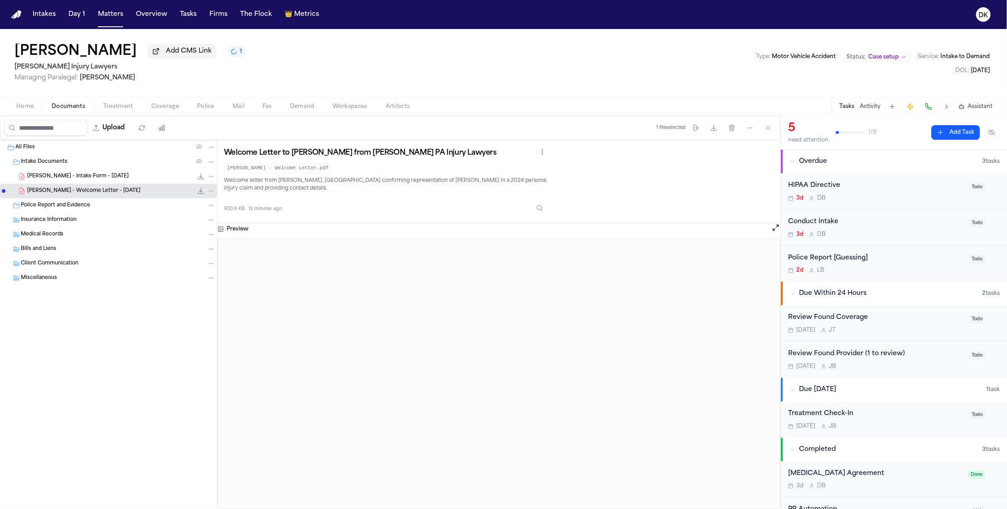
click at [138, 183] on div "[PERSON_NAME] - Intake Form - [DATE] 22.7 KB • PDF" at bounding box center [108, 176] width 217 height 15
click at [129, 204] on div "Police Report and Evidence" at bounding box center [118, 205] width 195 height 8
